Goal: Complete application form: Complete application form

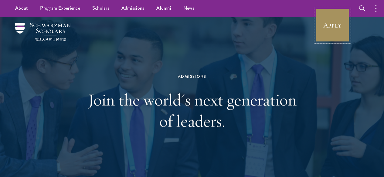
click at [337, 25] on link "Apply" at bounding box center [332, 25] width 34 height 34
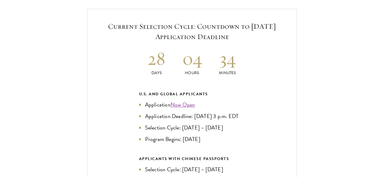
scroll to position [1304, 0]
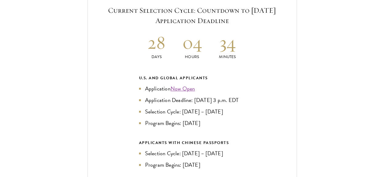
click at [187, 85] on li "Application Now Open" at bounding box center [192, 89] width 106 height 8
click at [183, 85] on link "Now Open" at bounding box center [182, 89] width 25 height 8
